Goal: Information Seeking & Learning: Learn about a topic

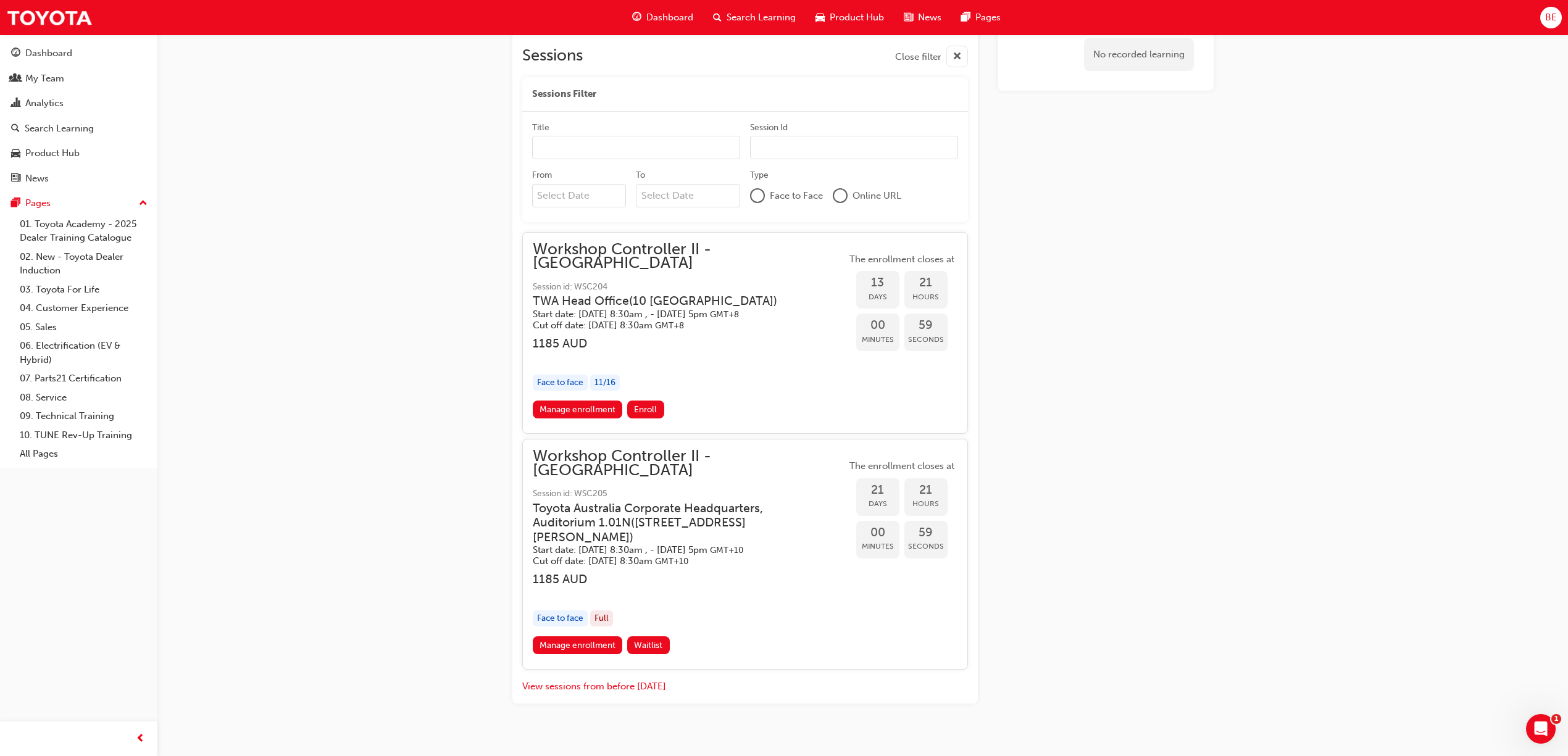
scroll to position [973, 0]
click at [47, 79] on div "My Team" at bounding box center [44, 79] width 39 height 14
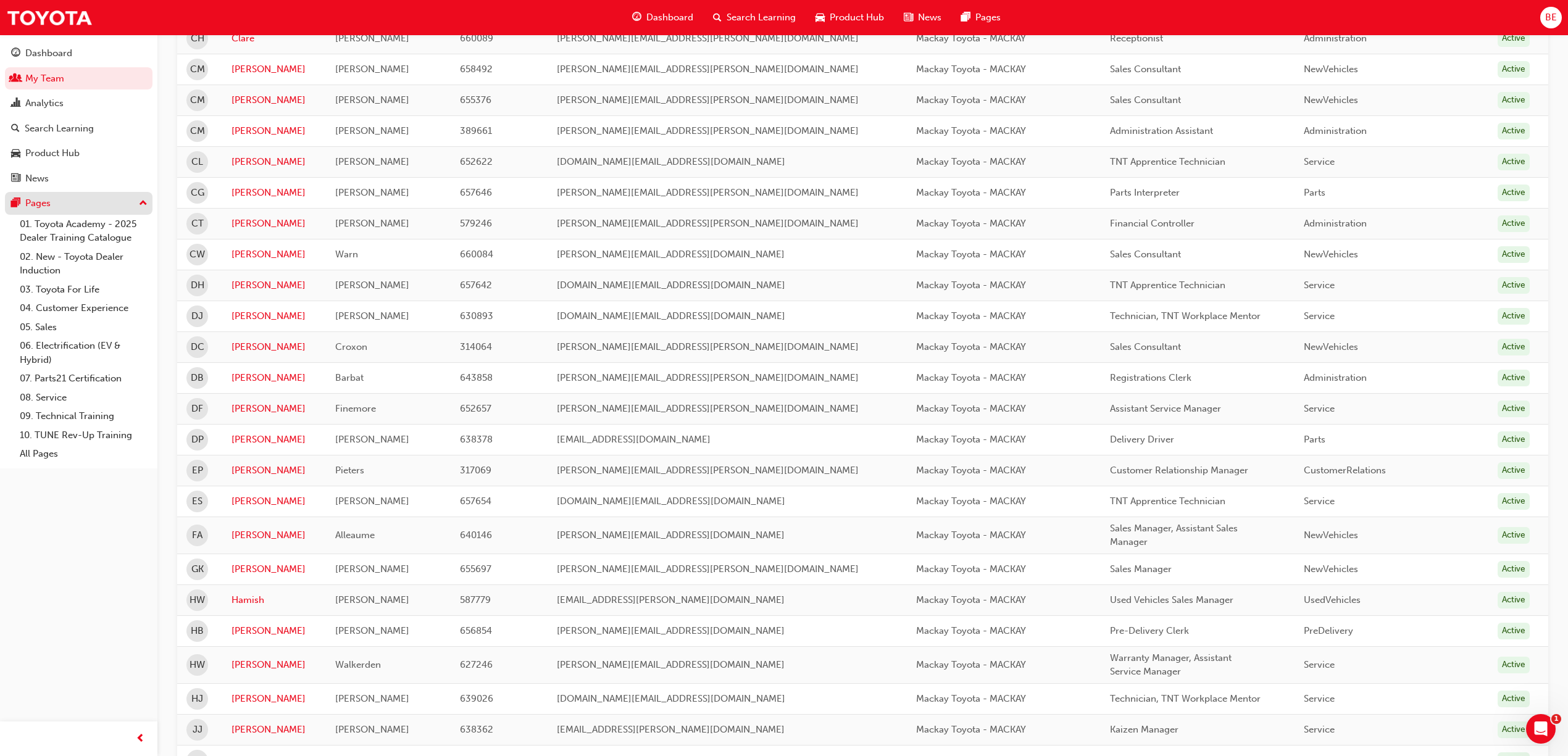
click at [37, 107] on div "Analytics" at bounding box center [44, 103] width 38 height 14
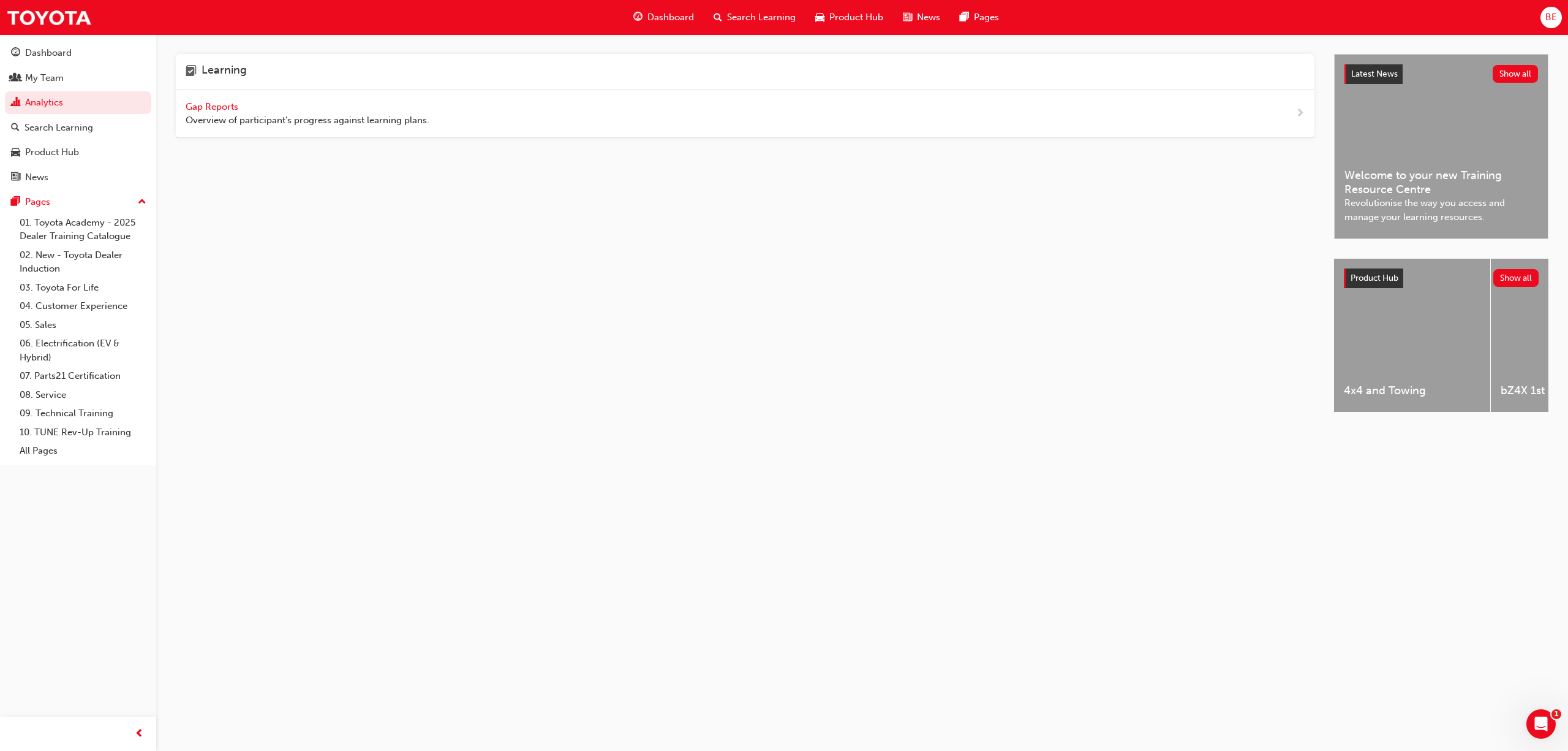
click at [202, 112] on span "Gap Reports" at bounding box center [213, 107] width 55 height 11
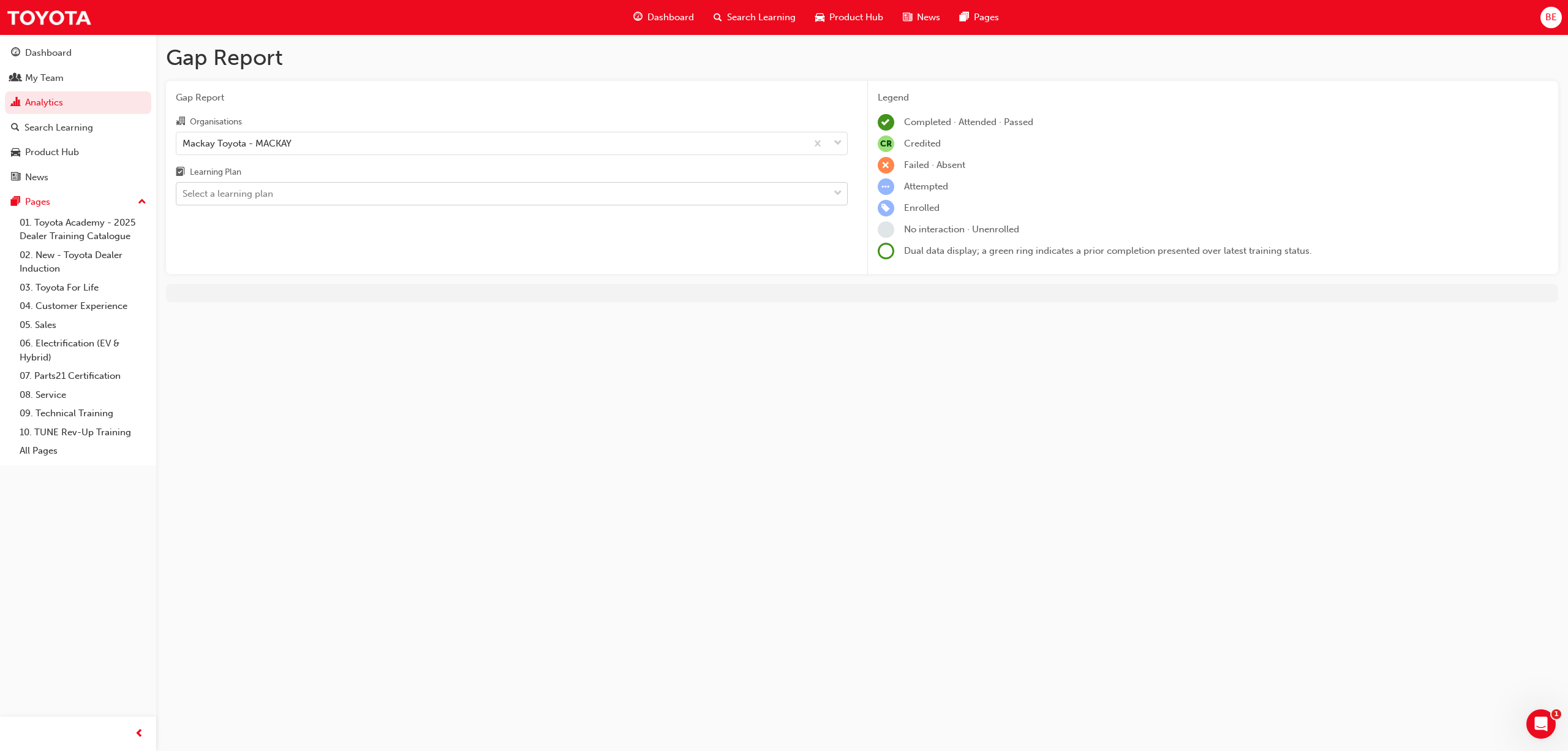
click at [246, 188] on div "Select a learning plan" at bounding box center [228, 194] width 91 height 14
click at [184, 188] on input "Learning Plan Select a learning plan" at bounding box center [183, 193] width 1 height 11
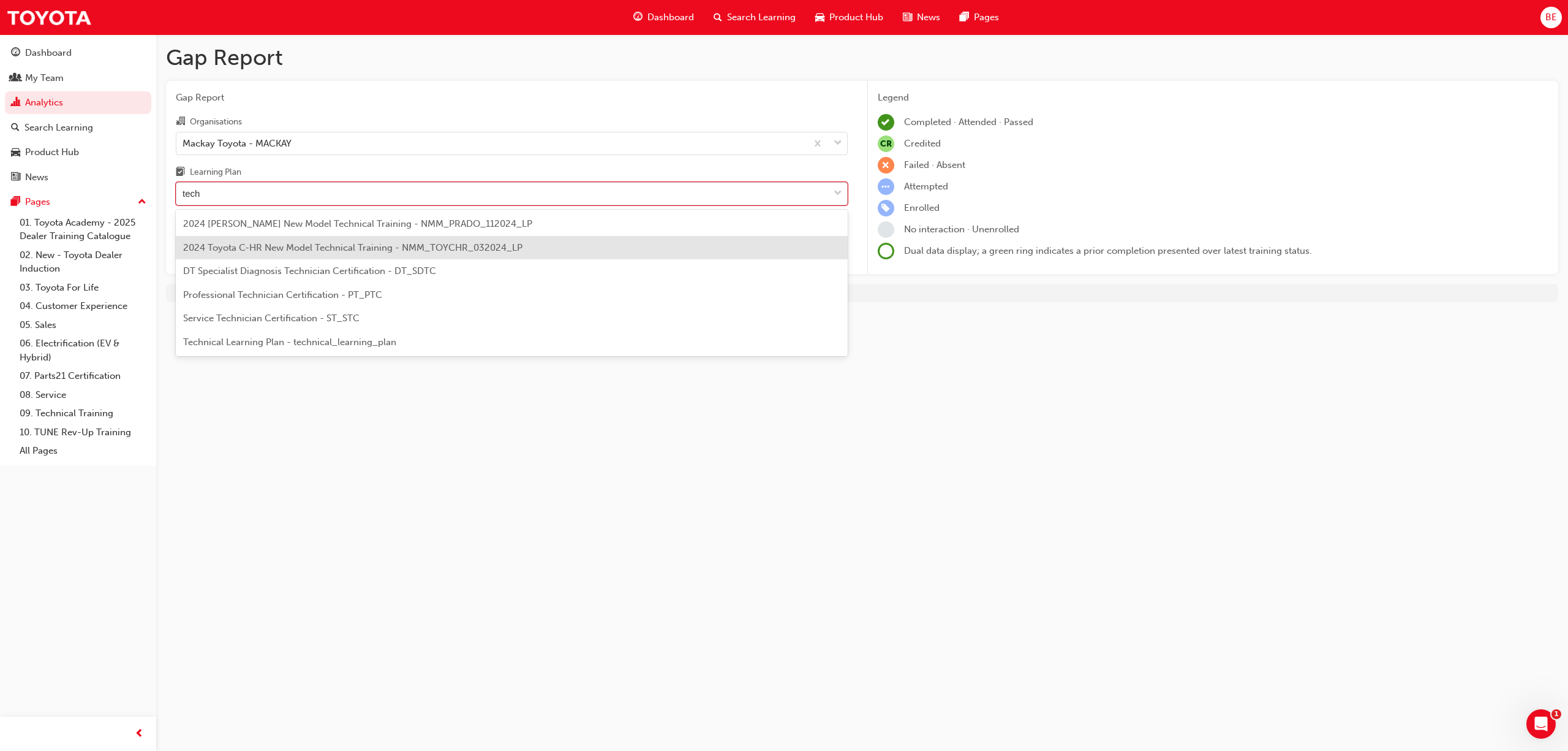
type input "tech"
click at [318, 405] on div "Gap Report Gap Report Organisations Mackay Toyota - MACKAY Learning Plan option…" at bounding box center [784, 376] width 1568 height 751
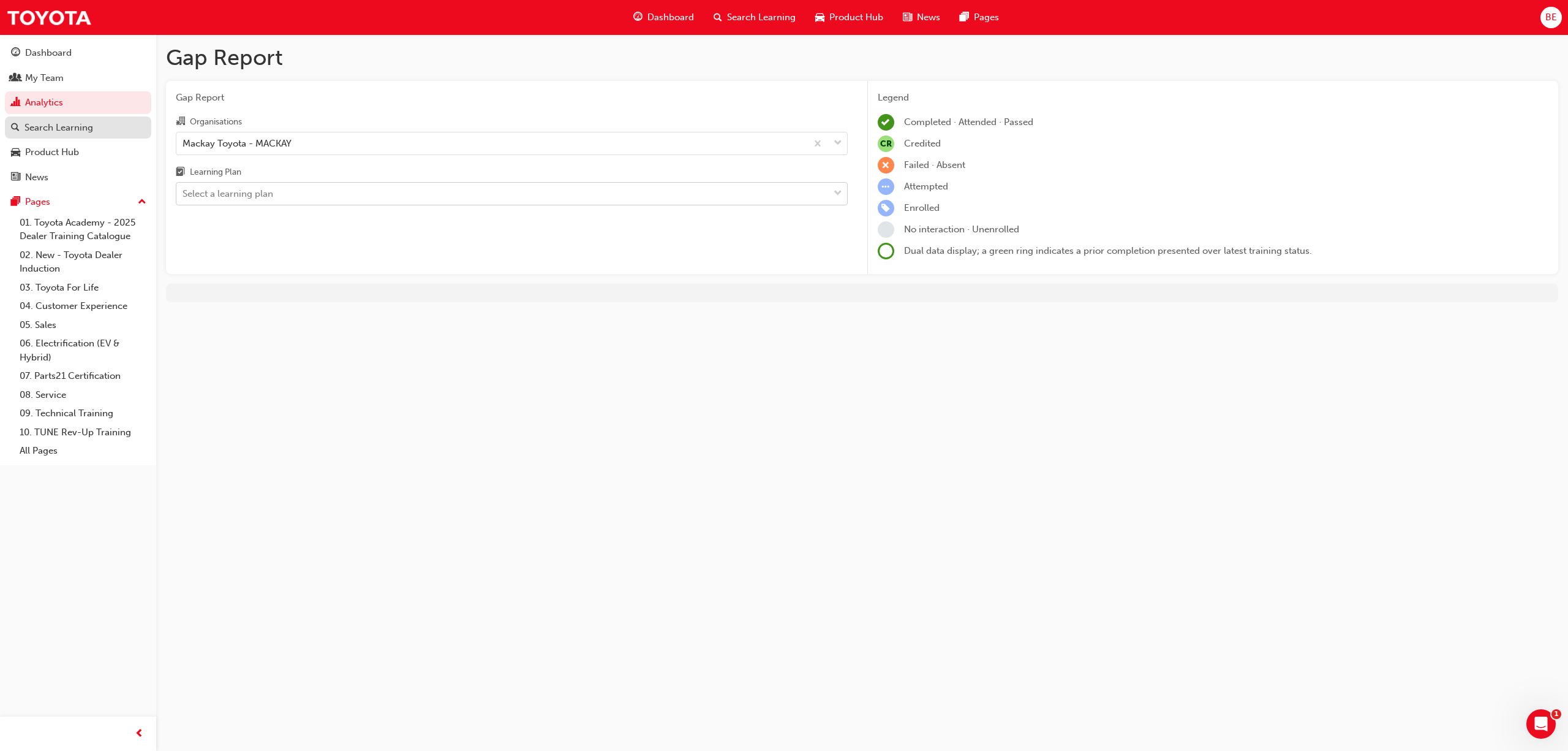
click at [77, 131] on div "Search Learning" at bounding box center [58, 128] width 69 height 14
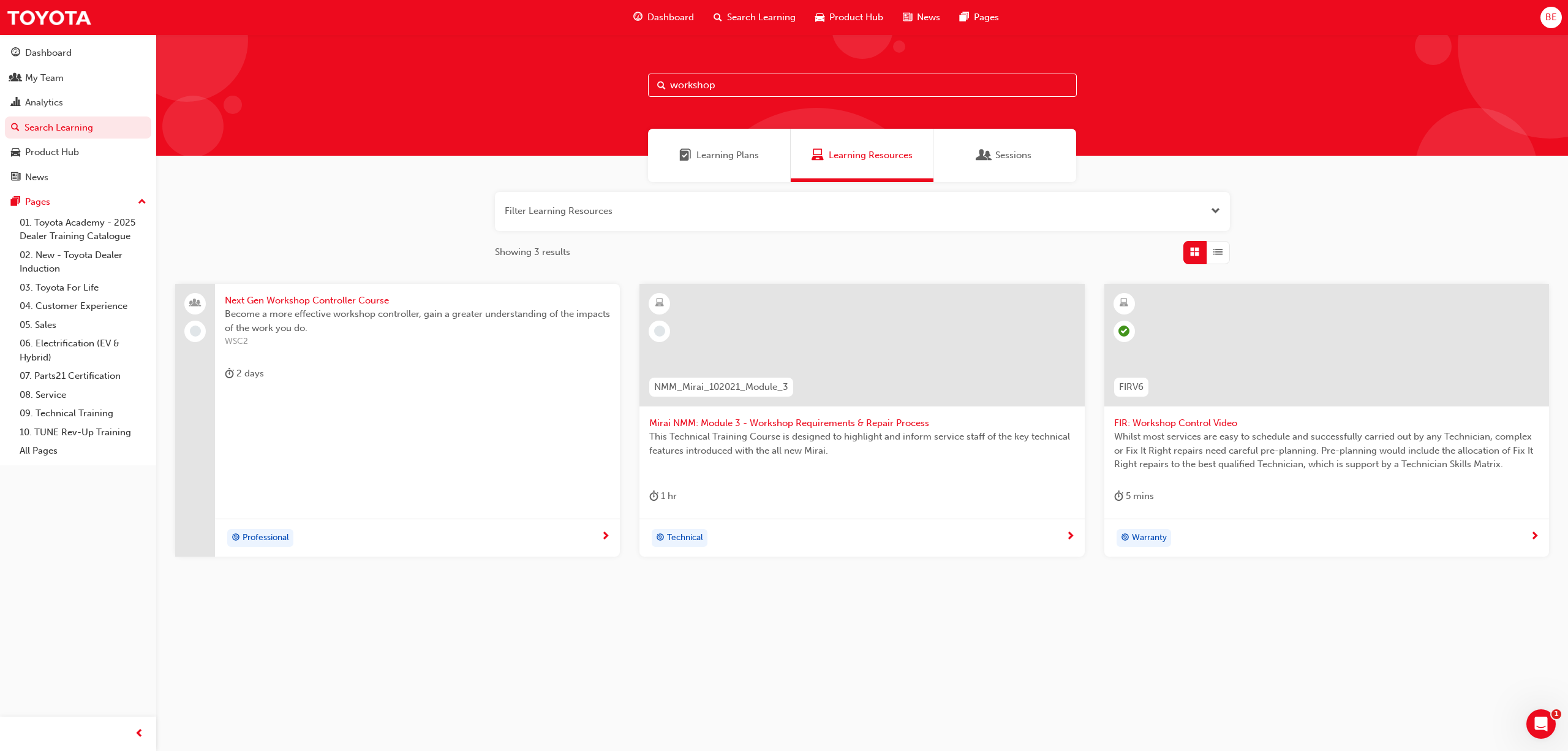
drag, startPoint x: 719, startPoint y: 91, endPoint x: 614, endPoint y: 95, distance: 105.1
click at [614, 95] on div "workshop" at bounding box center [862, 95] width 1412 height 122
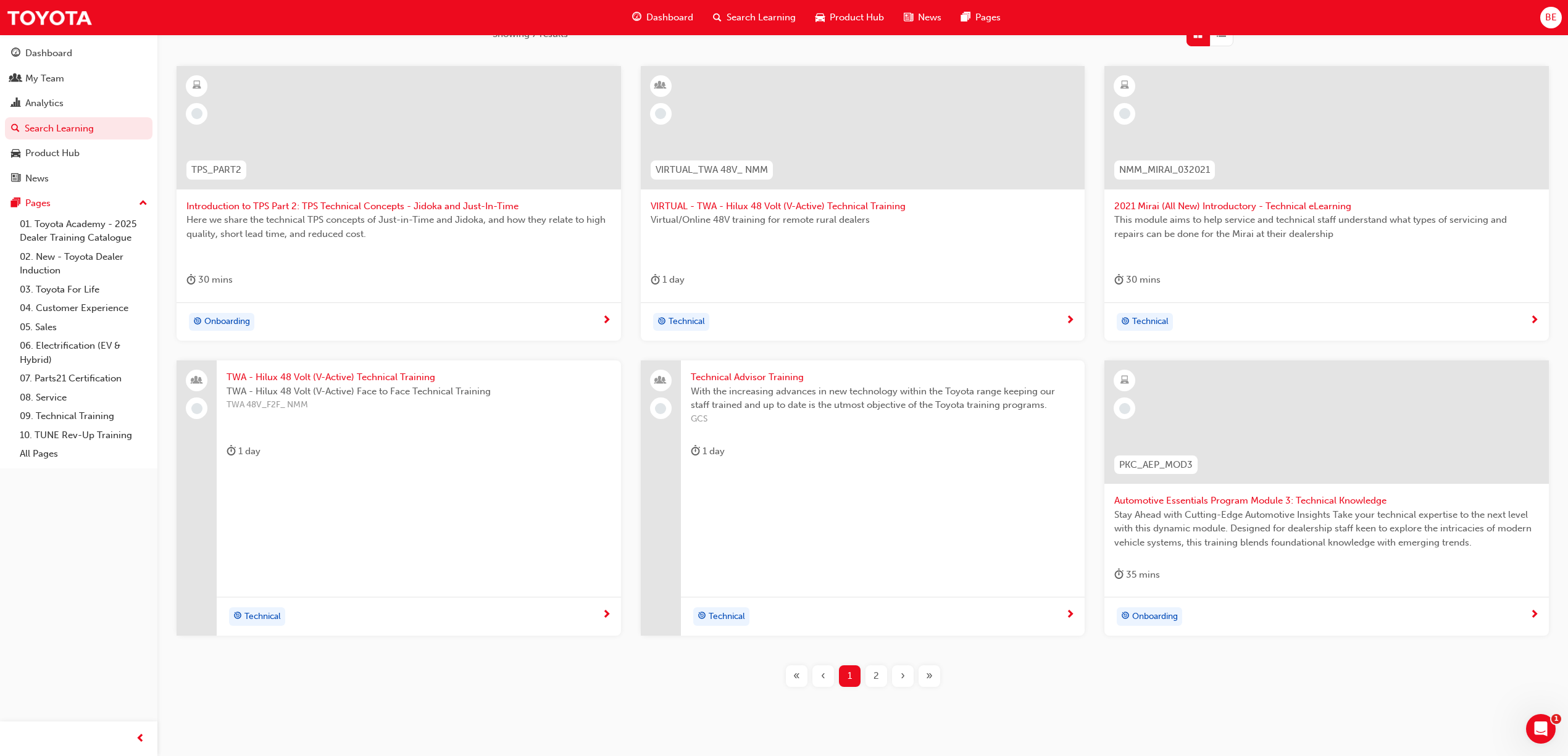
type input "technical"
click at [742, 380] on span "Technical Advisor Training" at bounding box center [882, 377] width 385 height 14
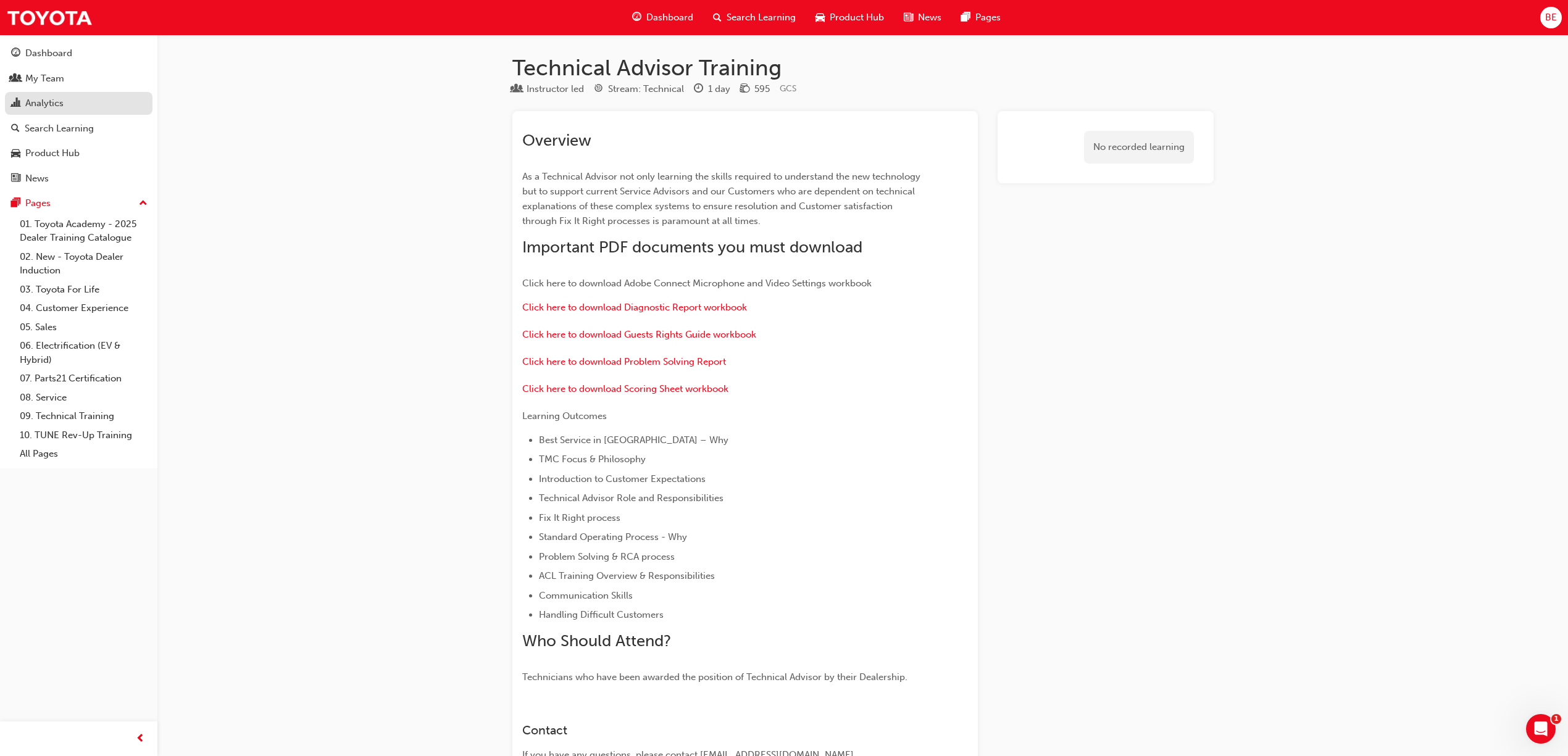
click at [48, 94] on link "Analytics" at bounding box center [79, 103] width 148 height 23
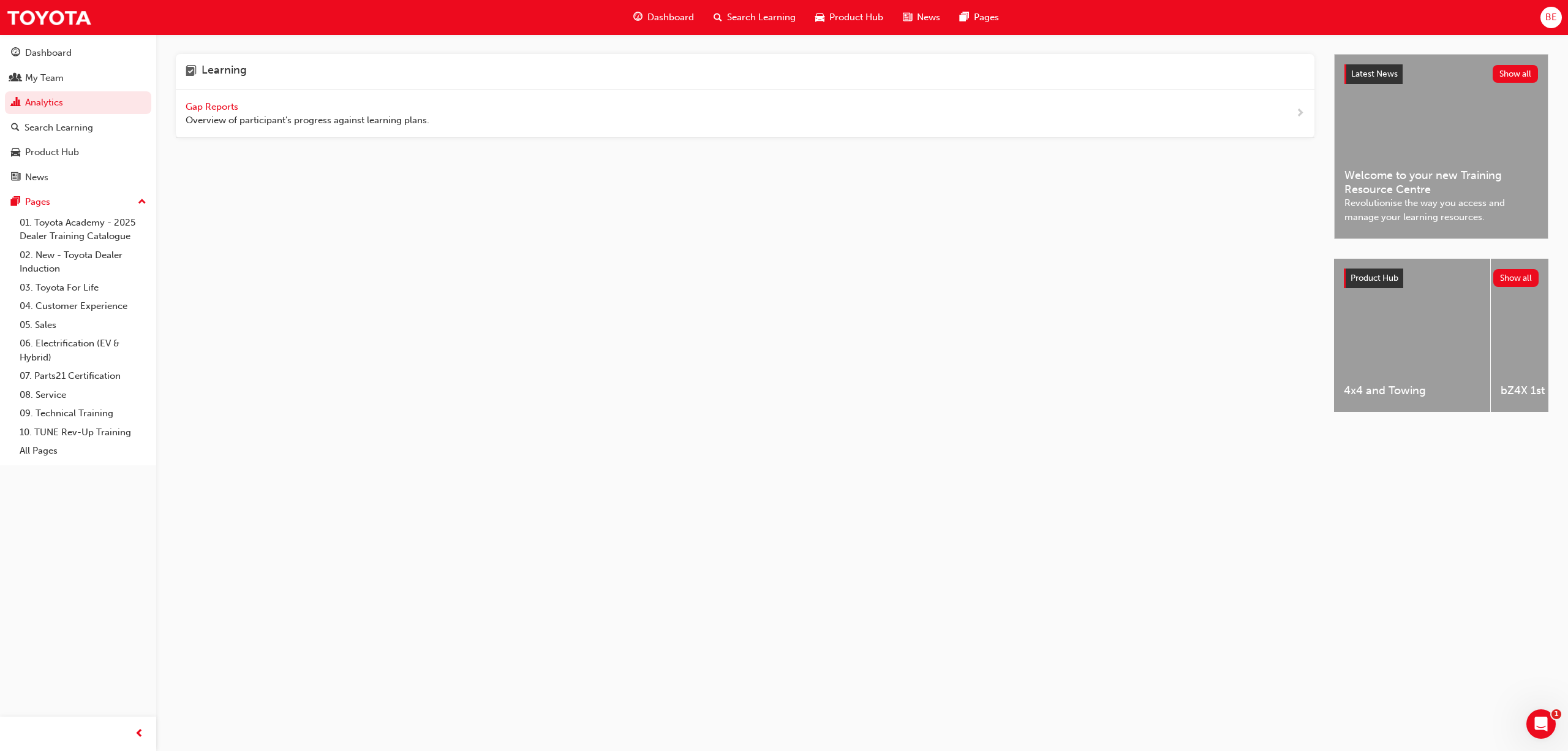
click at [203, 105] on span "Gap Reports" at bounding box center [213, 107] width 55 height 11
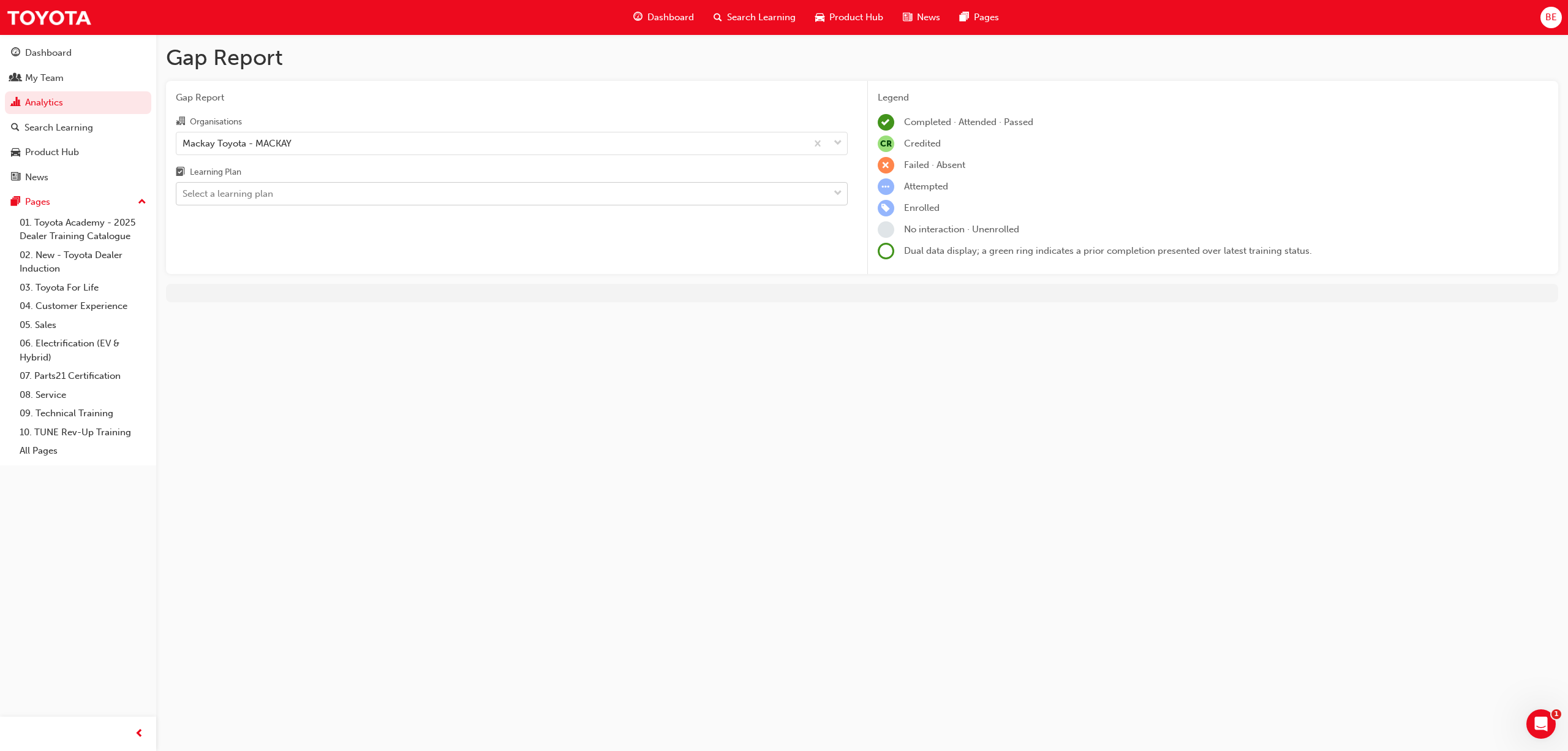
click at [258, 193] on div "Select a learning plan" at bounding box center [228, 194] width 91 height 14
click at [184, 193] on input "Learning Plan Select a learning plan" at bounding box center [183, 193] width 1 height 11
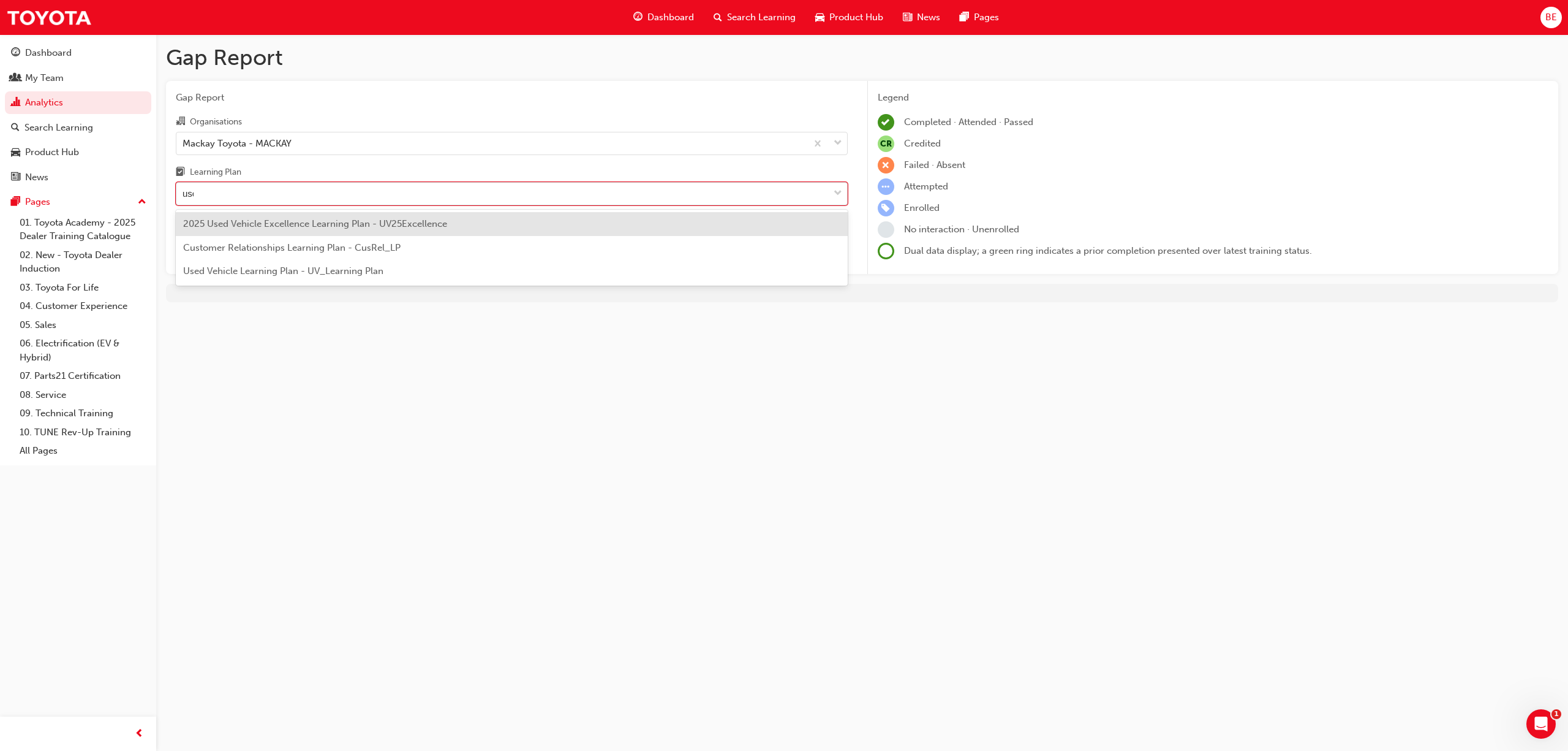
type input "used"
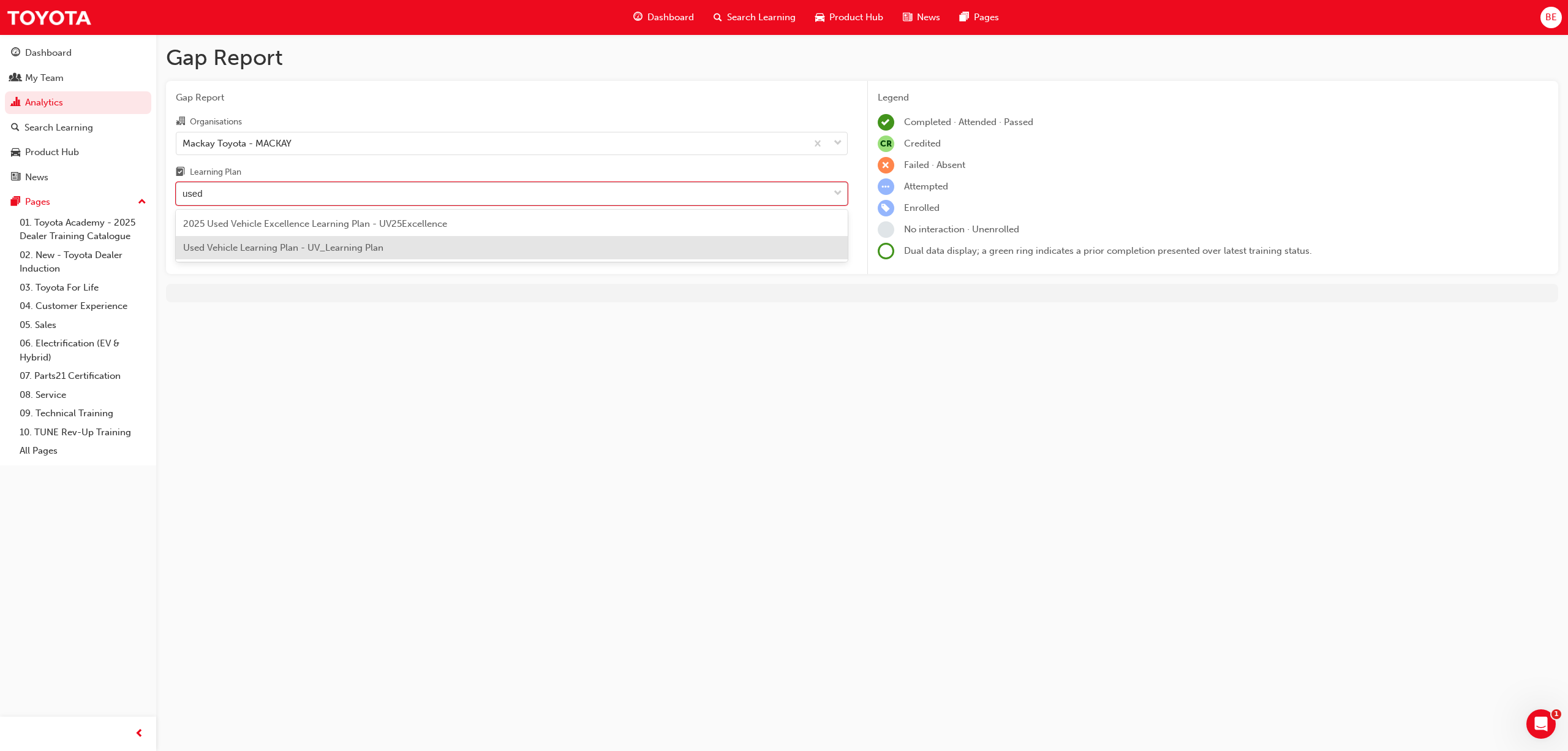
click at [295, 248] on span "Used Vehicle Learning Plan - UV_Learning Plan" at bounding box center [284, 247] width 200 height 11
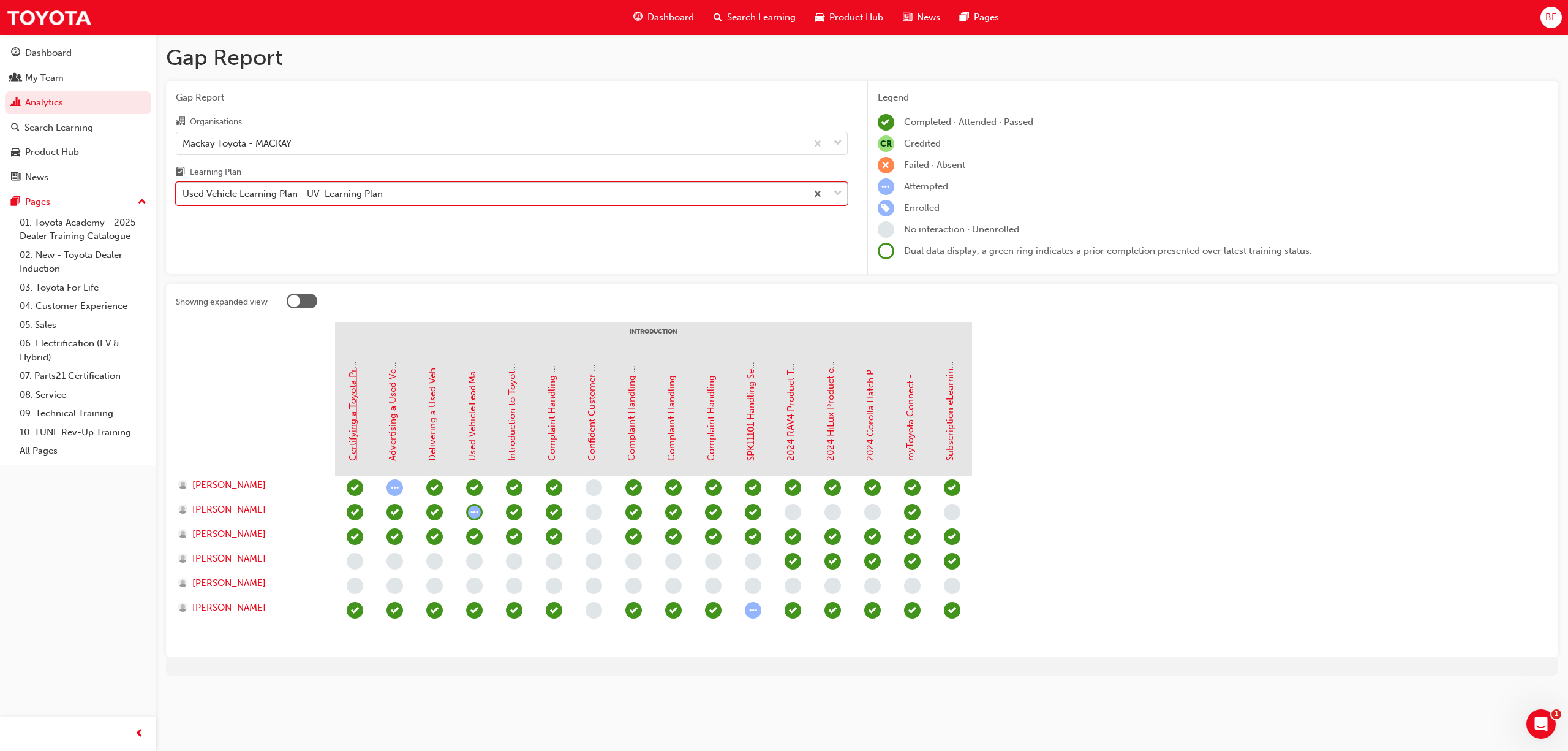
click at [351, 417] on link "Certifying a Toyota Pre-Owned Vehicle (TCPO) in TUNE DMS e-Learning Module" at bounding box center [353, 289] width 11 height 342
click at [391, 417] on link "Advertising a Used Vehicle via TUNE DMS e-Learning Module" at bounding box center [393, 331] width 11 height 260
click at [714, 396] on link "Complaint Handling Module 4 - Communication and Support Resources" at bounding box center [711, 307] width 11 height 308
click at [834, 412] on link "2024 HiLux Product eLearning" at bounding box center [831, 395] width 11 height 130
click at [955, 422] on link "Subscription eLearning for Connected Services" at bounding box center [950, 361] width 11 height 199
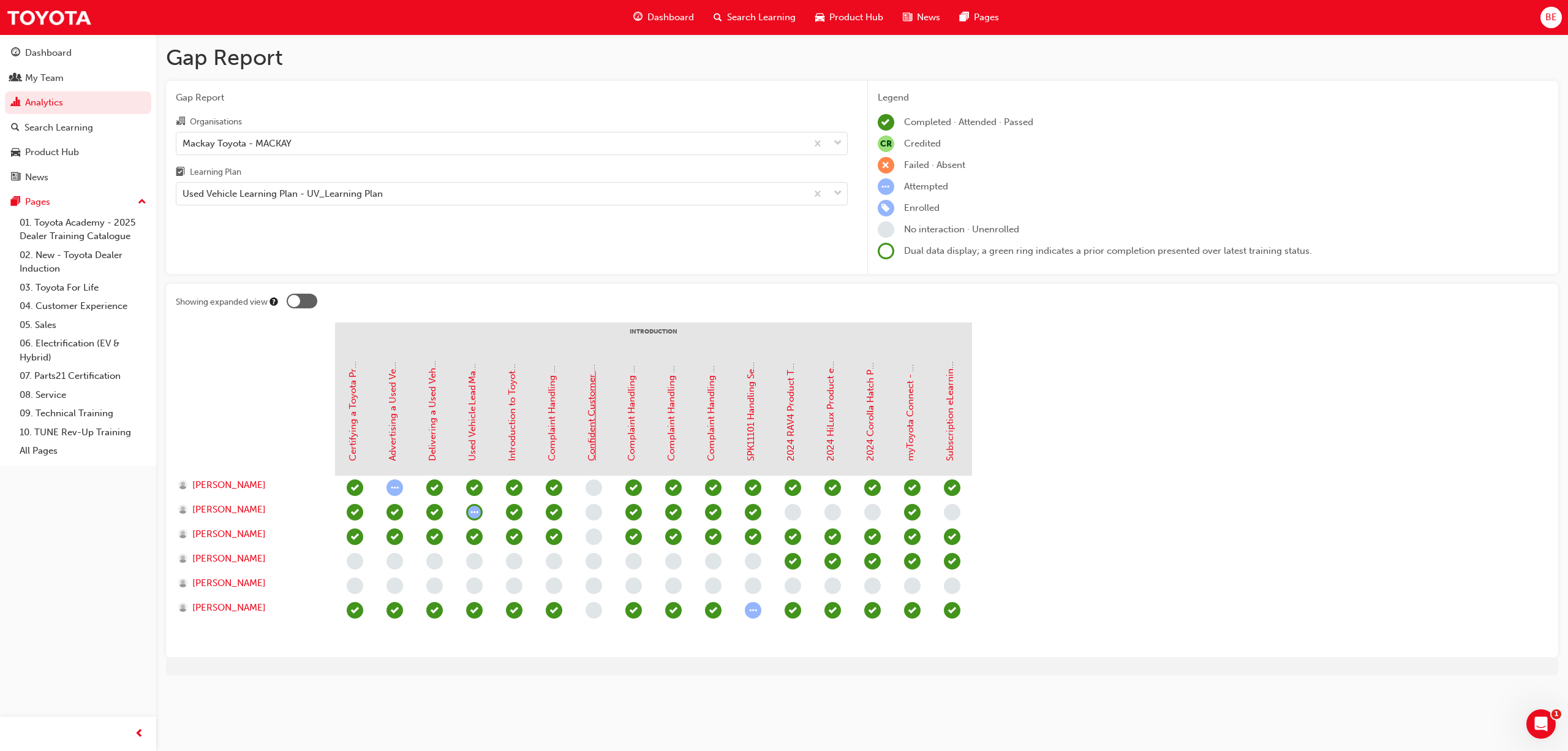
click at [592, 393] on link "Confident Customer Conversations" at bounding box center [592, 385] width 11 height 151
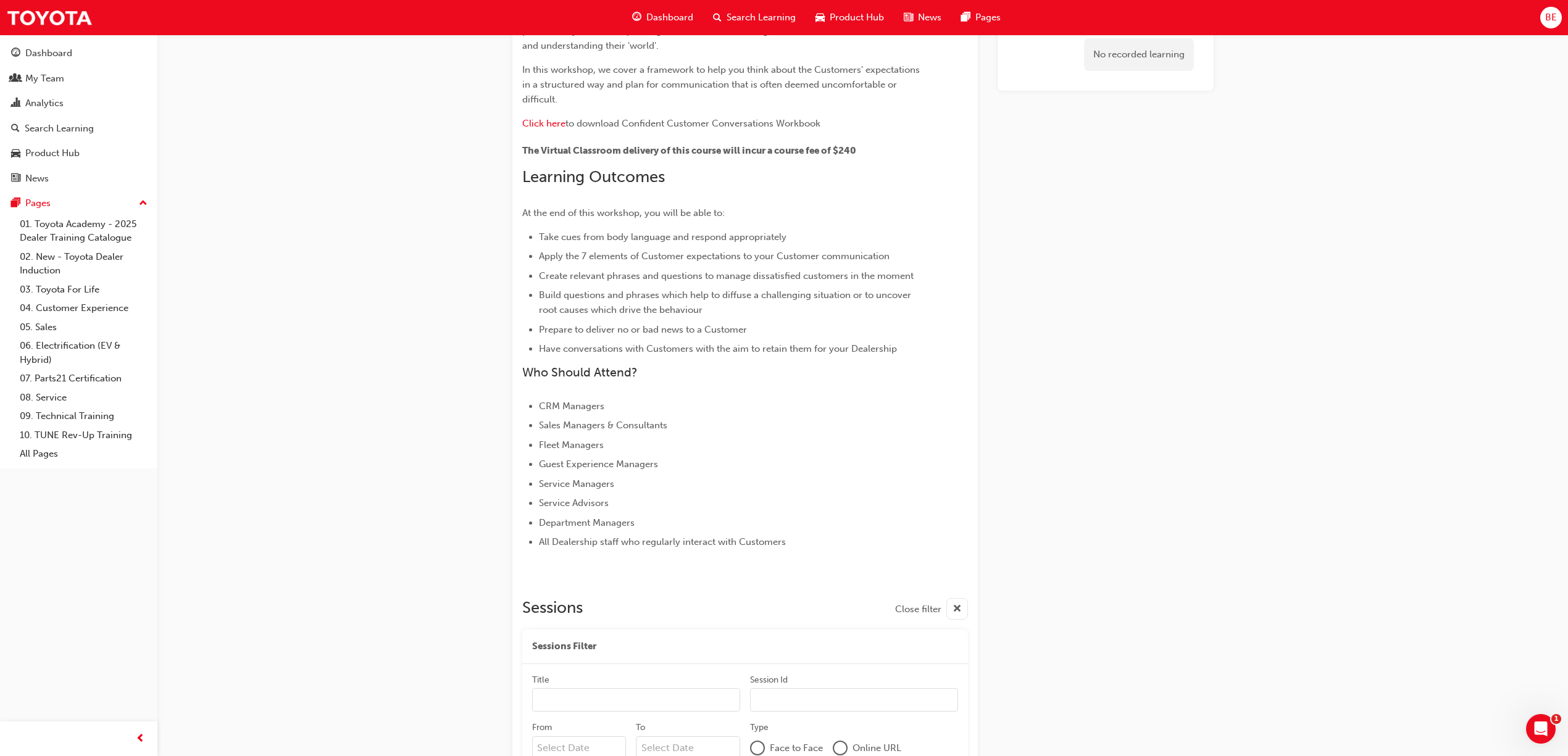
scroll to position [220, 0]
drag, startPoint x: 658, startPoint y: 538, endPoint x: 521, endPoint y: 539, distance: 137.0
click at [522, 539] on ul "CRM Managers Sales Managers & Consultants Fleet Managers Guest Experience Manag…" at bounding box center [723, 469] width 401 height 151
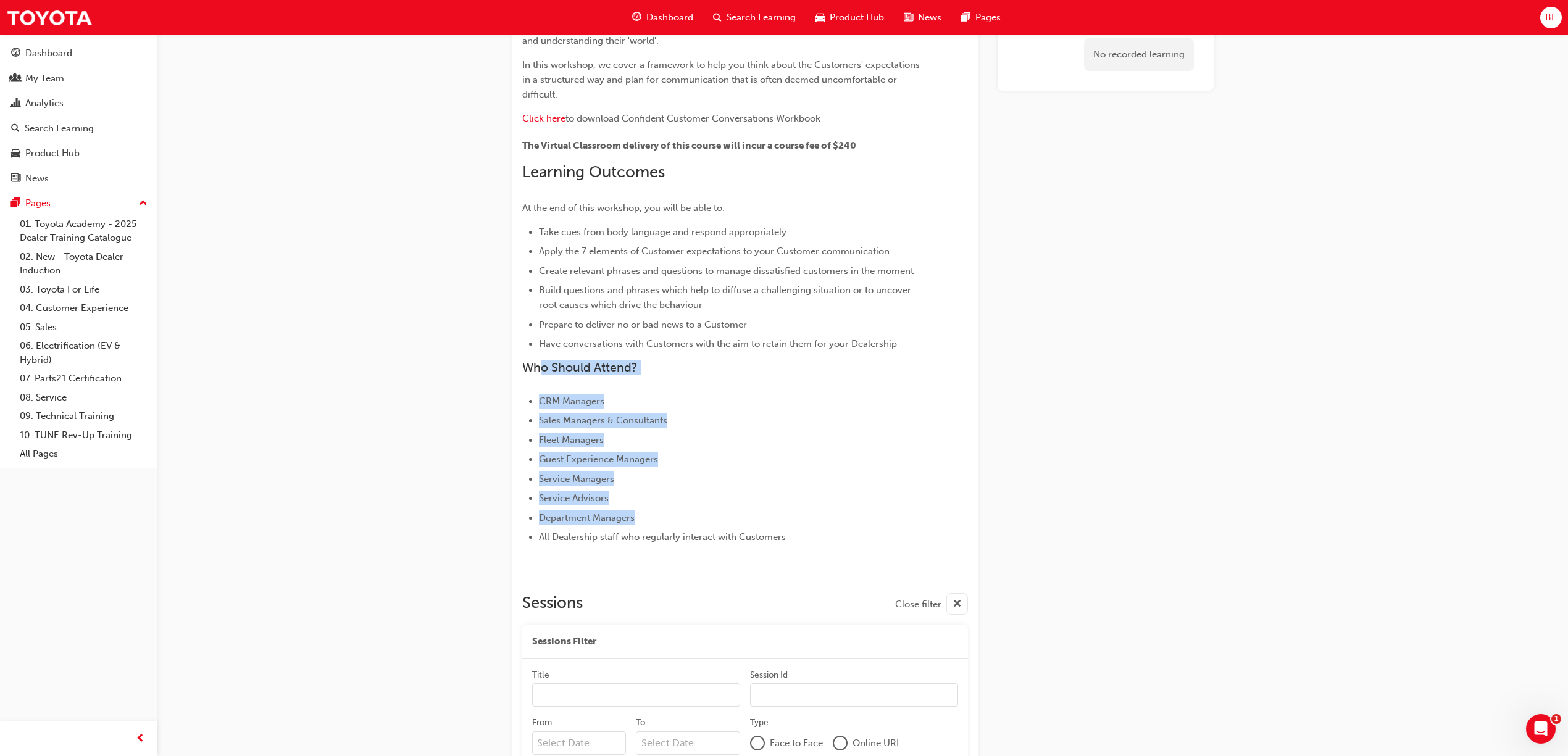
drag, startPoint x: 638, startPoint y: 518, endPoint x: 542, endPoint y: 373, distance: 173.9
click at [542, 373] on div "The purpose of the Confident Customer Conversations workshop is to equip you wi…" at bounding box center [723, 228] width 401 height 633
click at [757, 471] on li "Service Managers" at bounding box center [731, 478] width 385 height 15
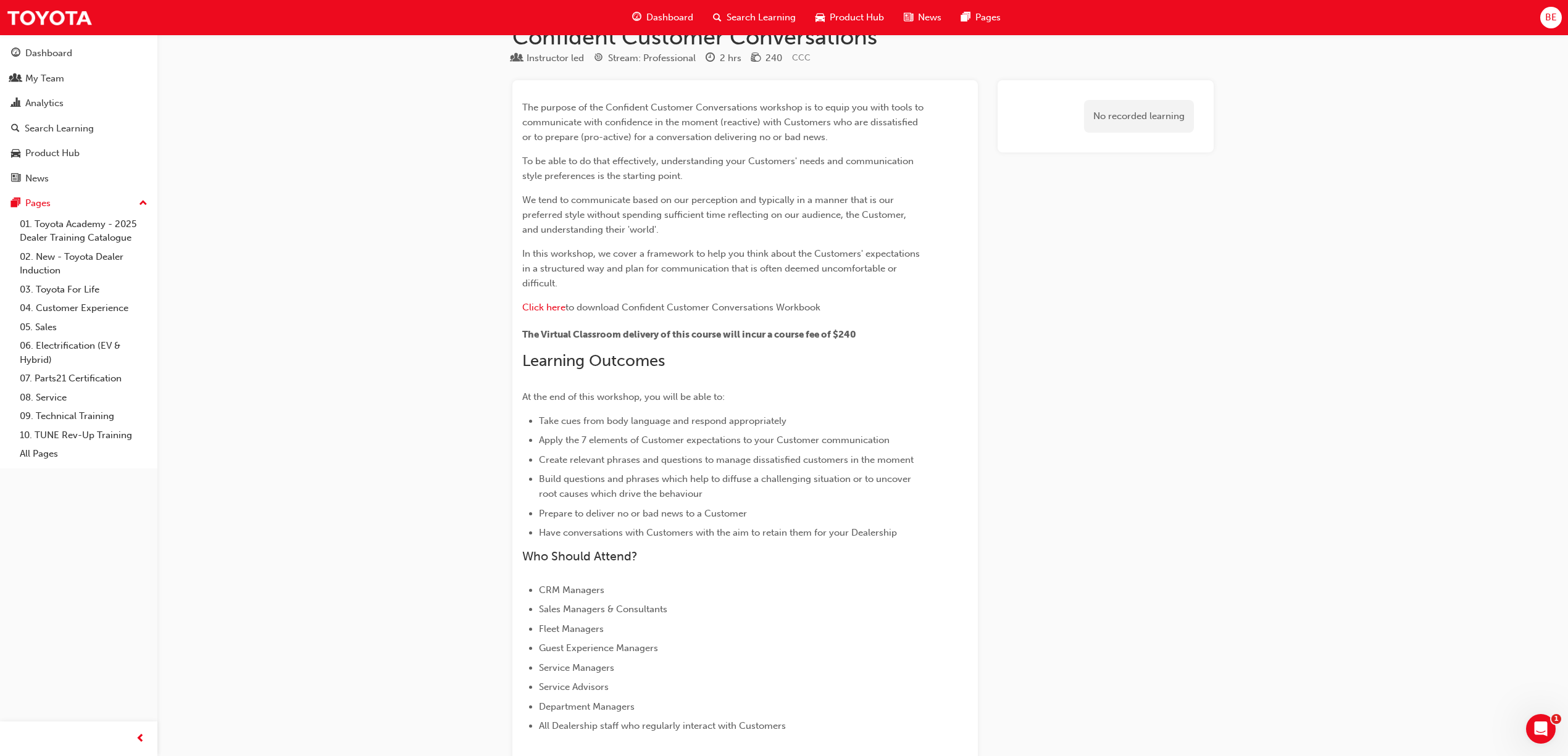
scroll to position [0, 0]
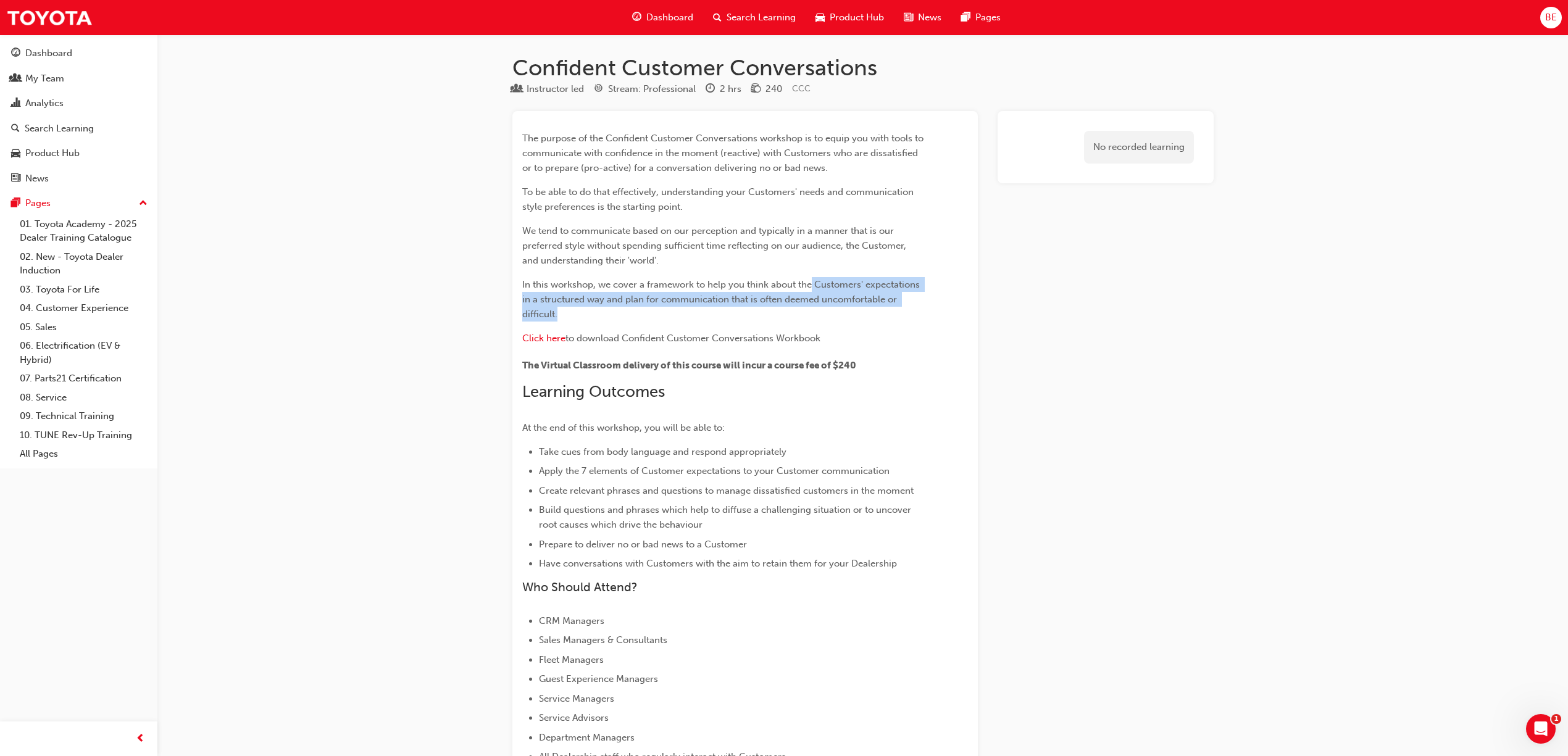
drag, startPoint x: 813, startPoint y: 283, endPoint x: 910, endPoint y: 310, distance: 100.7
click at [910, 310] on p "In this workshop, we cover a framework to help you think about the Customers' e…" at bounding box center [723, 299] width 401 height 44
click at [895, 378] on div "The purpose of the Confident Customer Conversations workshop is to equip you wi…" at bounding box center [723, 447] width 401 height 633
